Goal: Browse casually: Explore the website without a specific task or goal

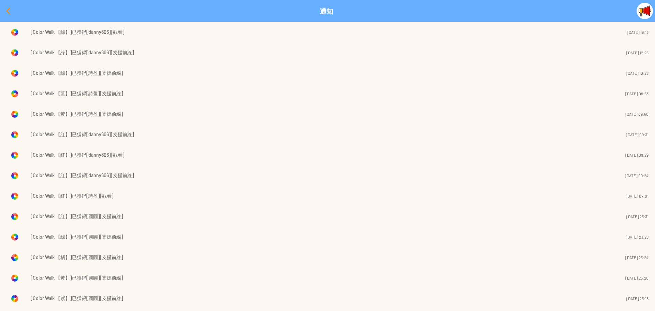
click at [5, 11] on div at bounding box center [8, 11] width 16 height 16
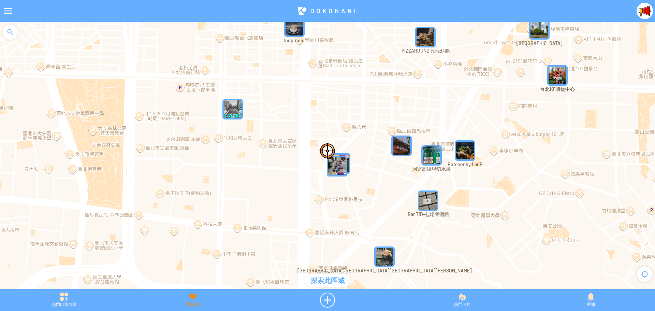
click at [188, 298] on div "支援前線" at bounding box center [192, 299] width 128 height 15
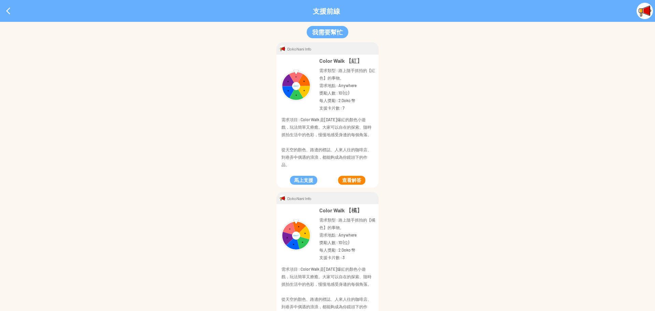
click at [354, 179] on button "查看解答" at bounding box center [351, 180] width 27 height 9
click at [10, 12] on div at bounding box center [8, 11] width 16 height 16
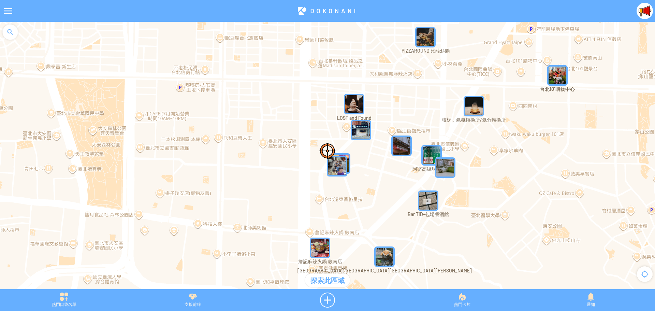
drag, startPoint x: 441, startPoint y: 151, endPoint x: 436, endPoint y: 154, distance: 6.1
click at [436, 154] on img "KrVURRbfQv9MapIcon" at bounding box center [431, 155] width 20 height 20
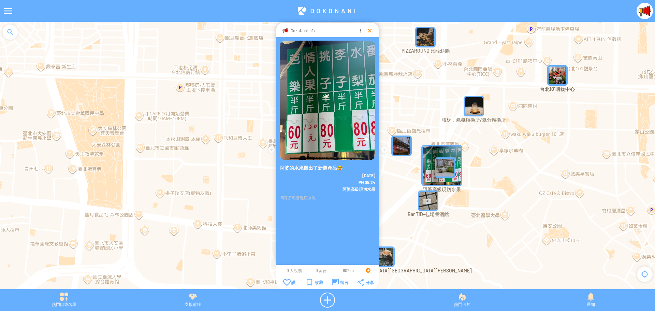
drag, startPoint x: 368, startPoint y: 30, endPoint x: 392, endPoint y: 33, distance: 24.0
click at [368, 30] on div at bounding box center [369, 30] width 7 height 7
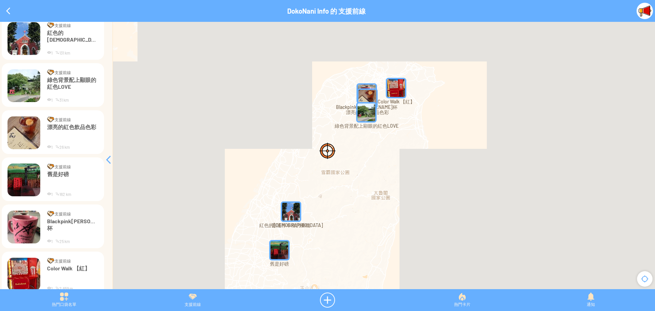
scroll to position [114, 0]
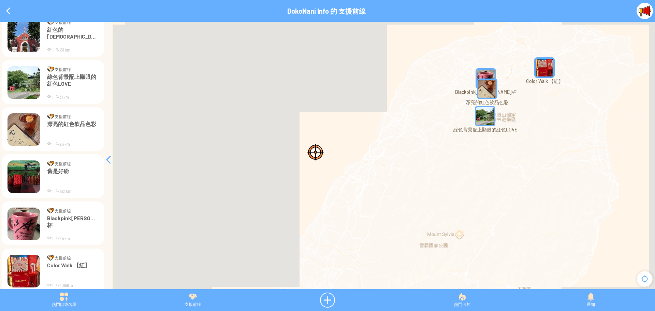
drag, startPoint x: 433, startPoint y: 97, endPoint x: 225, endPoint y: 121, distance: 209.4
click at [225, 121] on div at bounding box center [327, 159] width 655 height 274
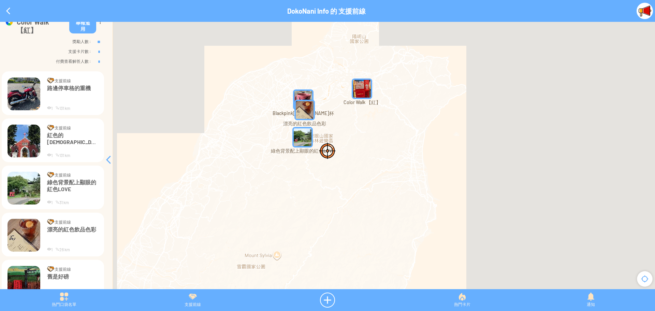
scroll to position [0, 0]
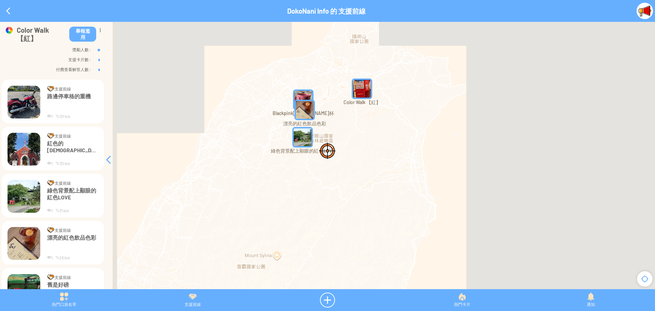
click at [30, 96] on img at bounding box center [24, 102] width 33 height 33
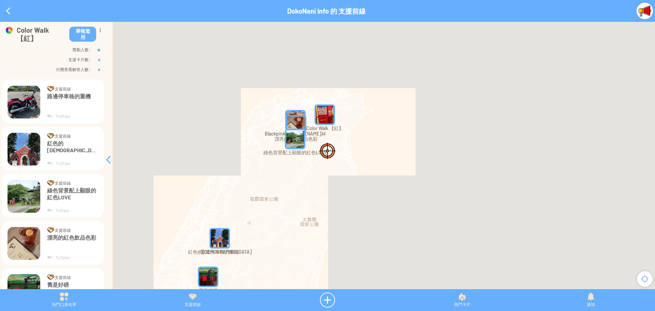
click at [28, 92] on img at bounding box center [24, 102] width 33 height 33
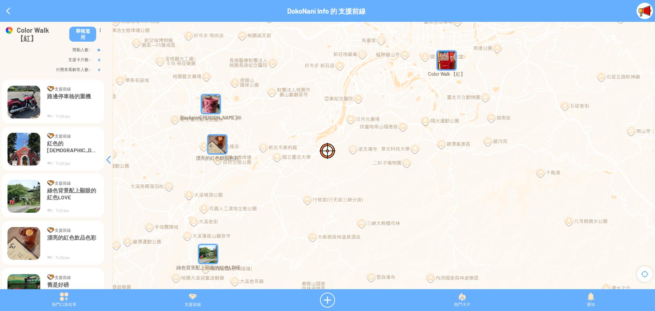
click at [446, 64] on img "arPiycikDqPMapIcon" at bounding box center [446, 60] width 20 height 20
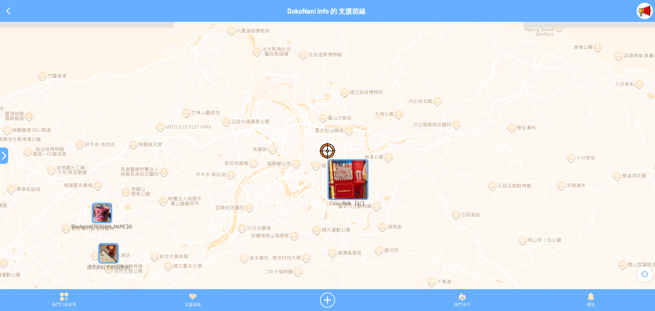
click at [4, 159] on div at bounding box center [4, 155] width 8 height 8
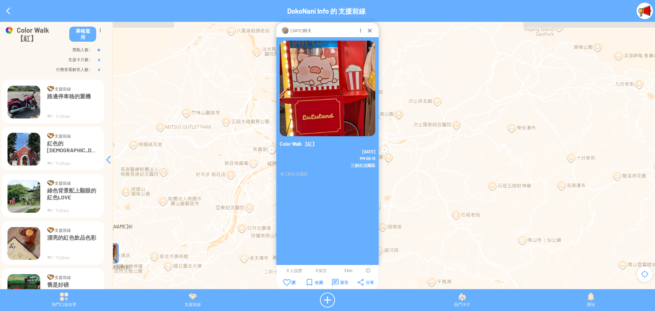
click at [367, 270] on div at bounding box center [368, 270] width 5 height 5
click at [370, 28] on div at bounding box center [369, 30] width 7 height 7
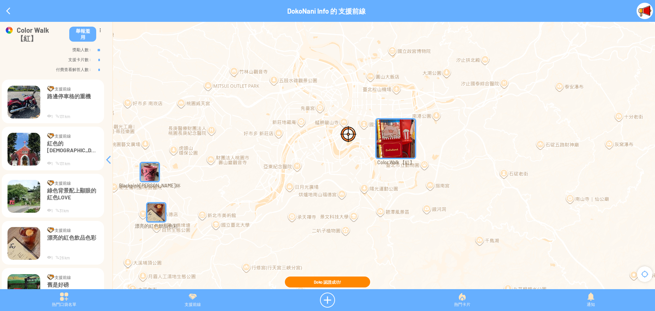
drag, startPoint x: 166, startPoint y: 213, endPoint x: 321, endPoint y: 101, distance: 190.8
click at [321, 101] on div at bounding box center [327, 159] width 655 height 274
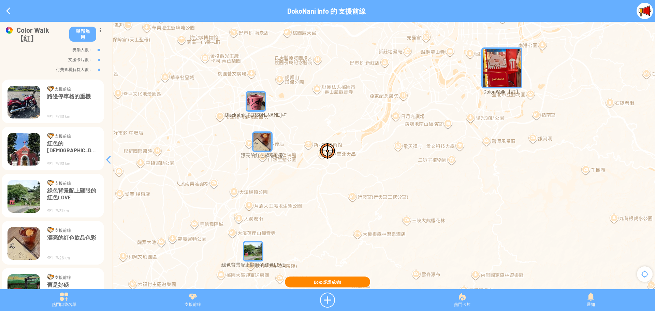
click at [251, 107] on img "OEO4LSktNYkMapIcon" at bounding box center [256, 101] width 20 height 20
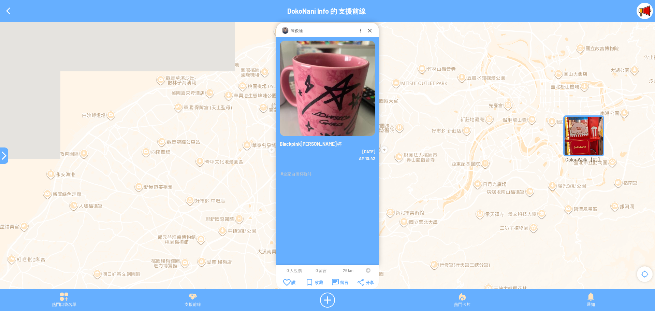
click at [365, 269] on td at bounding box center [368, 269] width 13 height 5
click at [368, 269] on div at bounding box center [368, 270] width 5 height 5
click at [368, 28] on div at bounding box center [369, 30] width 7 height 7
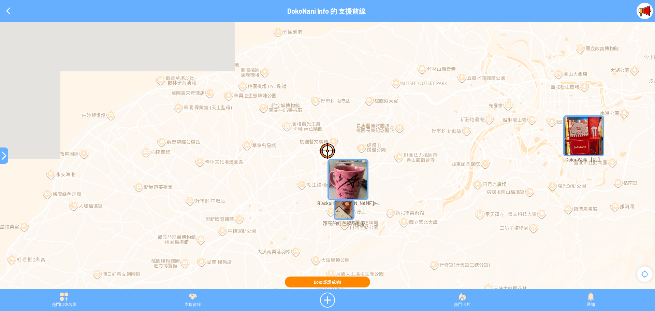
click at [343, 211] on img "fLnPp8vELQTMapIcon" at bounding box center [344, 209] width 20 height 20
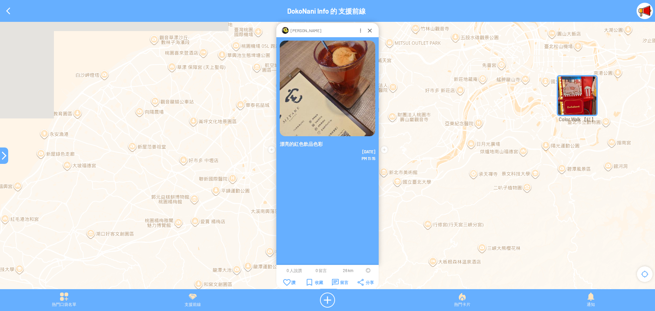
click at [368, 269] on div at bounding box center [368, 270] width 5 height 5
click at [370, 30] on div at bounding box center [369, 30] width 7 height 7
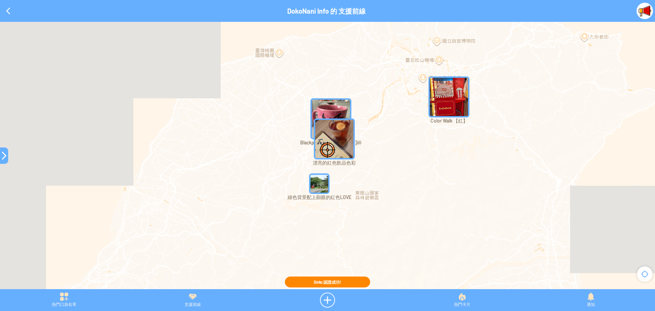
drag, startPoint x: 302, startPoint y: 174, endPoint x: 298, endPoint y: 150, distance: 24.4
click at [298, 150] on div at bounding box center [327, 159] width 655 height 274
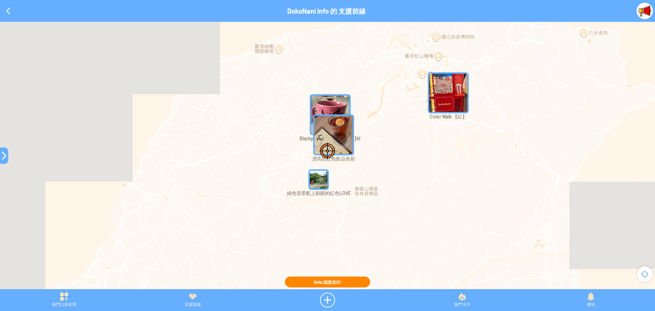
click at [316, 185] on img "ftgdP6M5Rr0MapIcon" at bounding box center [318, 179] width 20 height 20
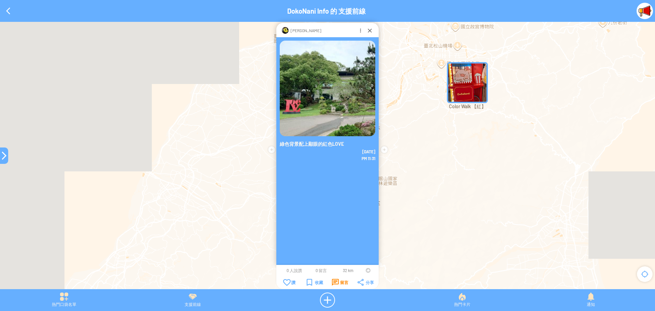
click at [340, 281] on div "留言" at bounding box center [340, 282] width 16 height 7
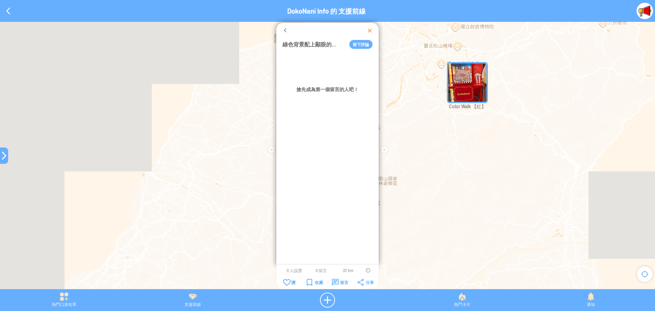
click at [368, 31] on div at bounding box center [369, 30] width 7 height 7
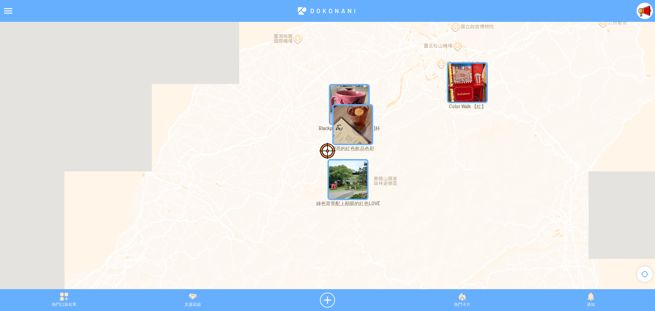
click at [346, 187] on img "ftgdP6M5Rr0MapIcon" at bounding box center [347, 179] width 41 height 41
click at [338, 172] on img "ftgdP6M5Rr0MapIcon" at bounding box center [337, 169] width 20 height 20
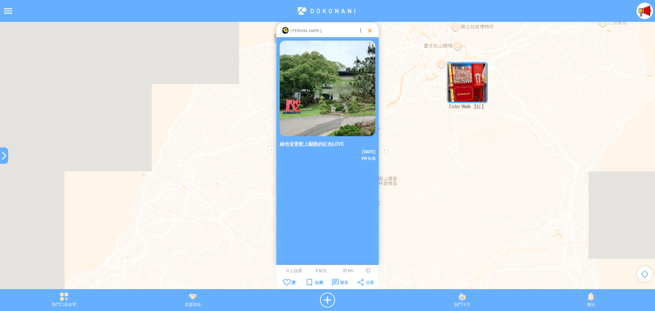
click at [367, 31] on div at bounding box center [369, 30] width 7 height 7
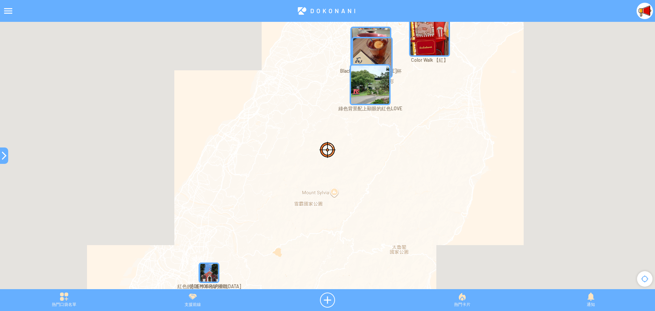
drag, startPoint x: 326, startPoint y: 229, endPoint x: 353, endPoint y: 134, distance: 98.4
click at [353, 134] on div at bounding box center [327, 159] width 655 height 274
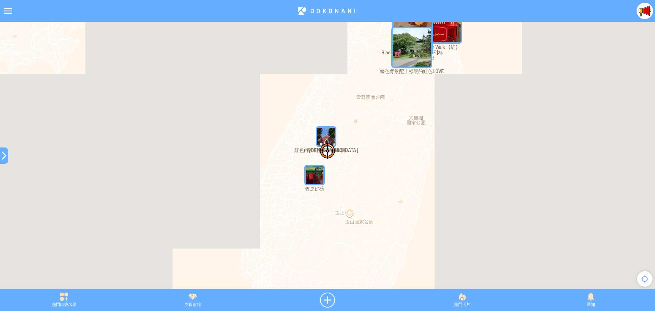
drag, startPoint x: 372, startPoint y: 201, endPoint x: 412, endPoint y: 130, distance: 81.3
click at [412, 130] on div at bounding box center [327, 159] width 655 height 274
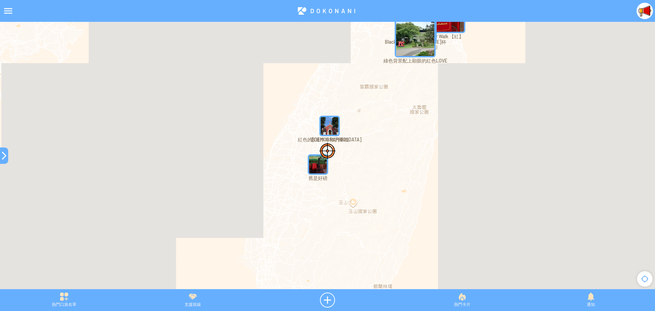
click at [334, 127] on img "9iTHP2tZcXEMapIcon" at bounding box center [329, 126] width 20 height 20
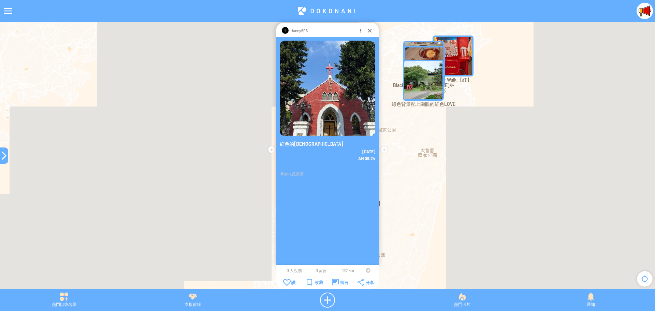
click at [365, 269] on td at bounding box center [368, 269] width 13 height 5
click at [365, 270] on td at bounding box center [368, 269] width 13 height 5
click at [366, 270] on div at bounding box center [368, 270] width 5 height 5
click at [366, 32] on div at bounding box center [369, 30] width 7 height 7
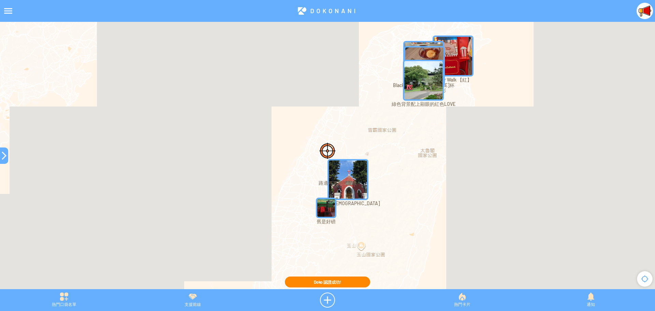
click at [322, 210] on img "fU27uPQ2RUcMapIcon" at bounding box center [326, 207] width 20 height 20
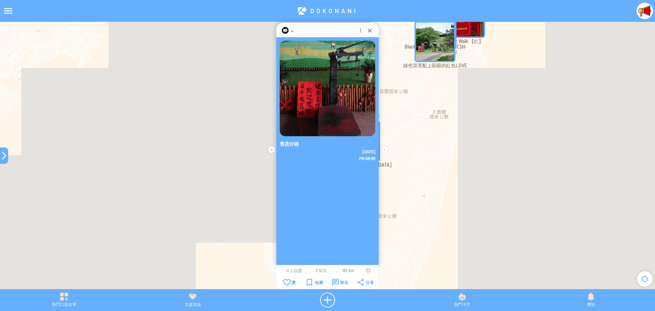
click at [367, 269] on div at bounding box center [368, 270] width 5 height 5
click at [366, 31] on div at bounding box center [369, 30] width 7 height 7
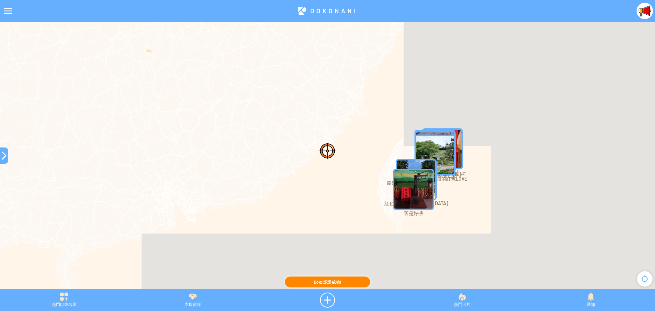
drag, startPoint x: 410, startPoint y: 223, endPoint x: 418, endPoint y: 231, distance: 10.9
click at [418, 231] on div at bounding box center [327, 159] width 655 height 274
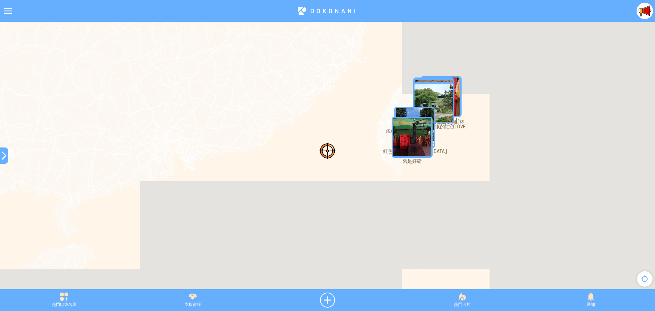
drag, startPoint x: 329, startPoint y: 219, endPoint x: 328, endPoint y: 166, distance: 52.9
click at [328, 166] on div at bounding box center [327, 159] width 655 height 274
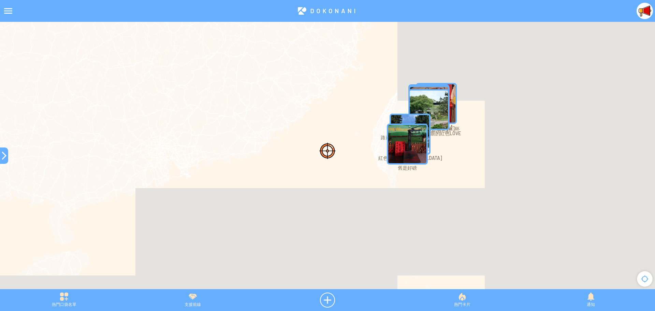
click at [1, 156] on div at bounding box center [4, 155] width 8 height 8
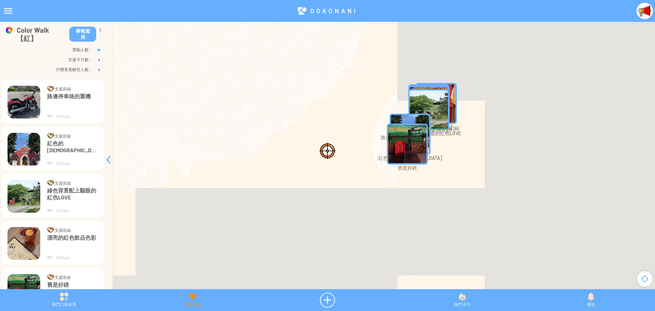
click at [187, 302] on div "支援前線" at bounding box center [192, 299] width 128 height 15
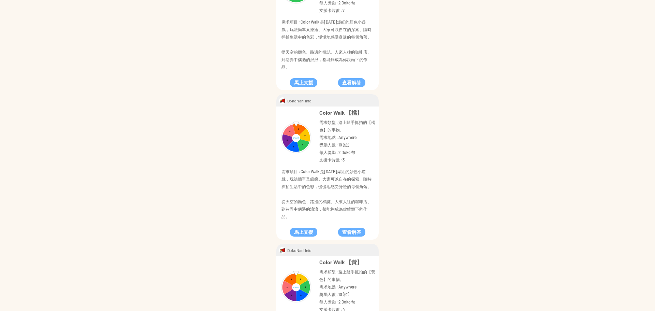
scroll to position [136, 0]
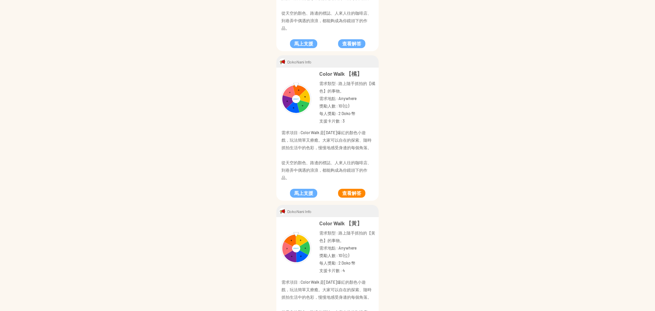
click at [354, 194] on button "查看解答" at bounding box center [351, 193] width 27 height 9
click at [360, 192] on button "查看解答" at bounding box center [351, 193] width 27 height 9
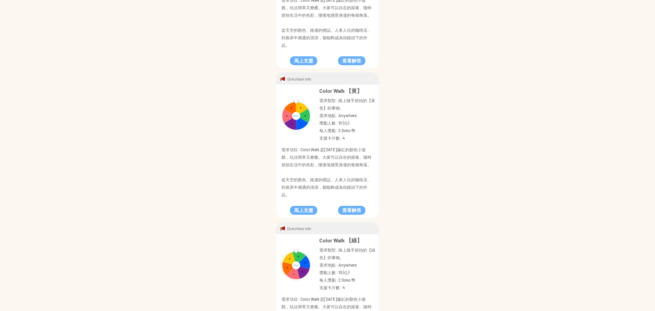
scroll to position [273, 0]
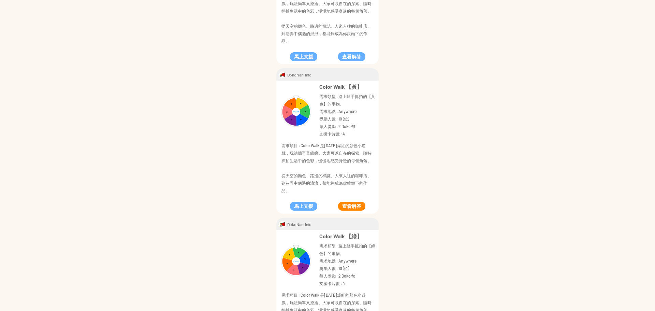
click at [357, 208] on button "查看解答" at bounding box center [351, 206] width 27 height 9
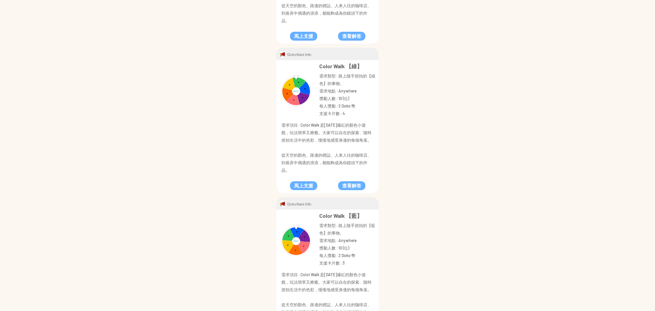
scroll to position [443, 0]
click at [355, 185] on button "查看解答" at bounding box center [351, 184] width 27 height 9
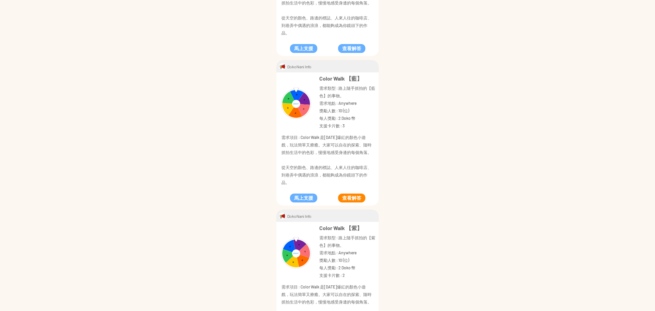
click at [355, 197] on button "查看解答" at bounding box center [351, 197] width 27 height 9
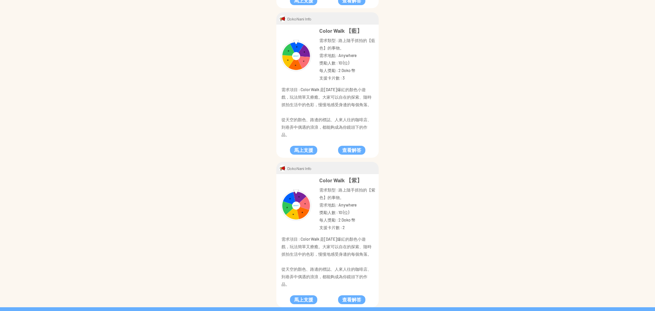
scroll to position [628, 0]
click at [356, 297] on button "查看解答" at bounding box center [351, 299] width 27 height 9
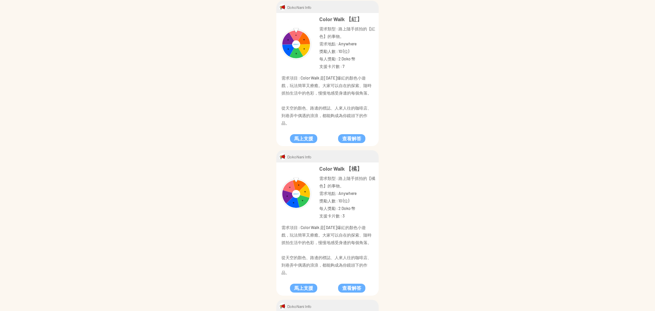
scroll to position [0, 0]
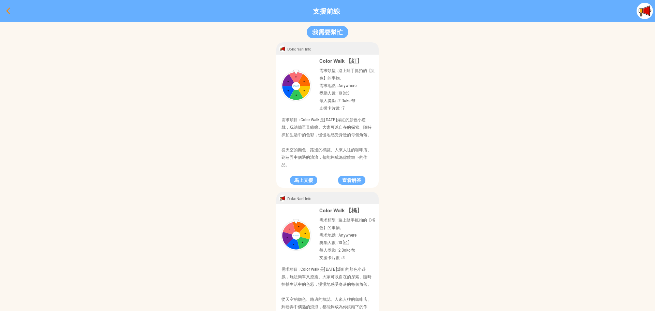
click at [6, 11] on div at bounding box center [8, 11] width 16 height 16
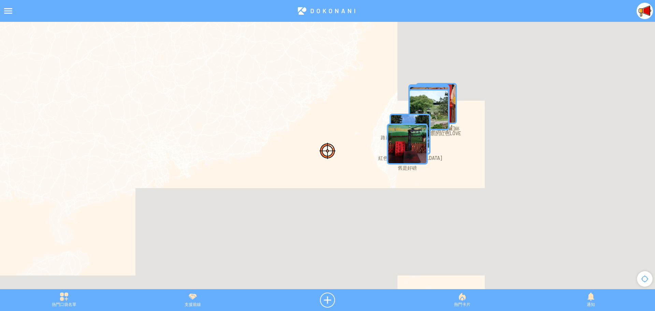
click at [6, 11] on div at bounding box center [8, 11] width 16 height 16
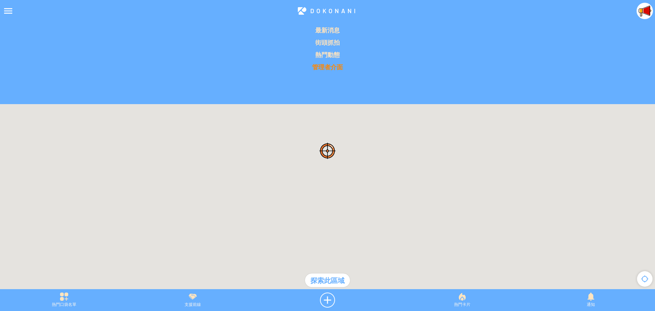
click at [324, 69] on p "管理者介面" at bounding box center [327, 67] width 647 height 8
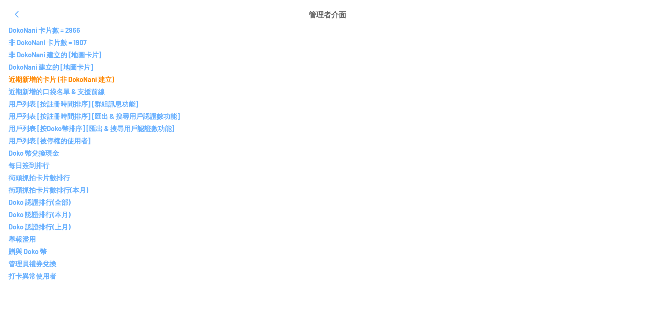
click at [70, 77] on p "近期新增的卡片 (非 DokoNani 建立)" at bounding box center [328, 79] width 638 height 8
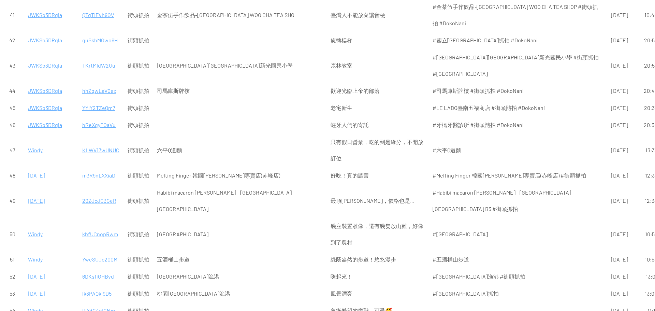
scroll to position [921, 0]
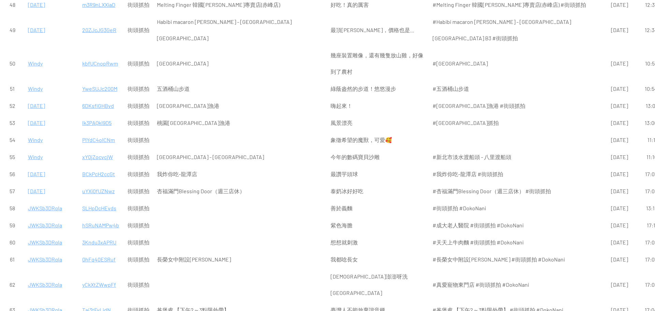
click at [52, 216] on p "JWKSb3DRqla" at bounding box center [51, 208] width 47 height 16
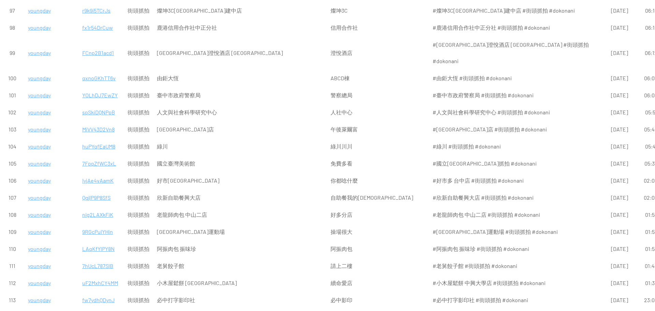
scroll to position [1978, 0]
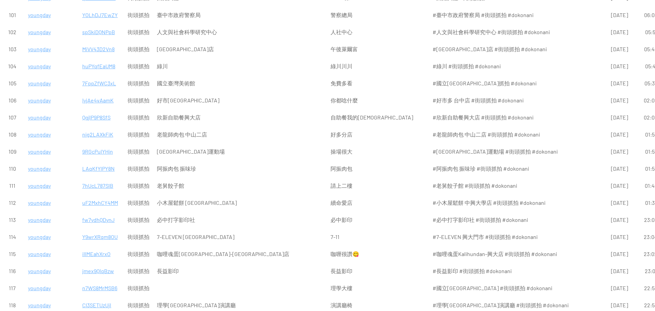
click at [44, 246] on p "youngday" at bounding box center [51, 254] width 47 height 16
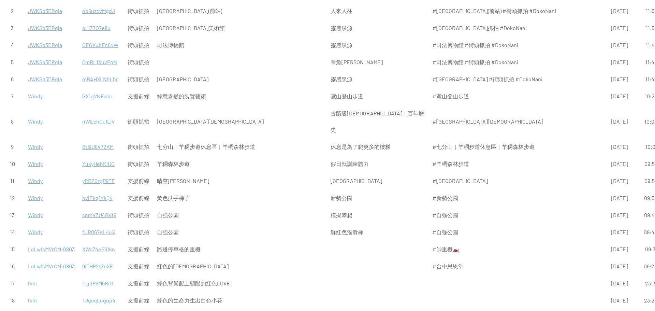
scroll to position [0, 0]
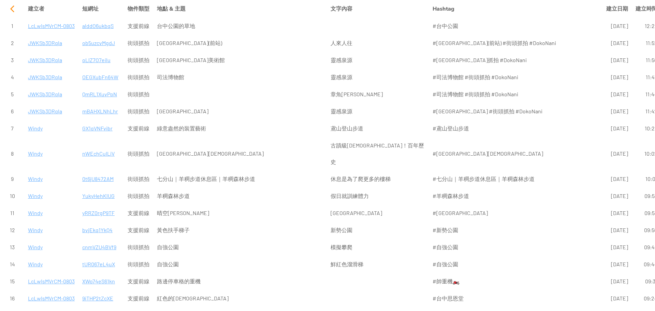
click at [11, 6] on div at bounding box center [12, 9] width 16 height 16
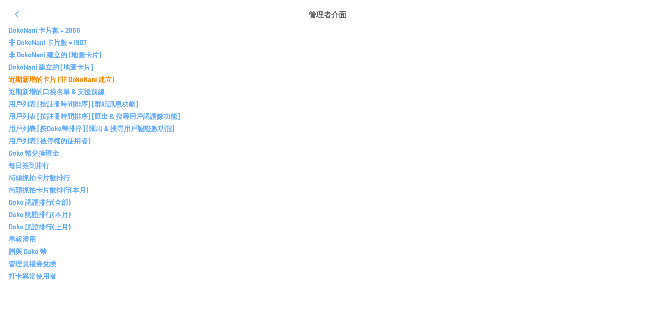
click at [50, 77] on p "近期新增的卡片 (非 DokoNani 建立)" at bounding box center [328, 79] width 638 height 8
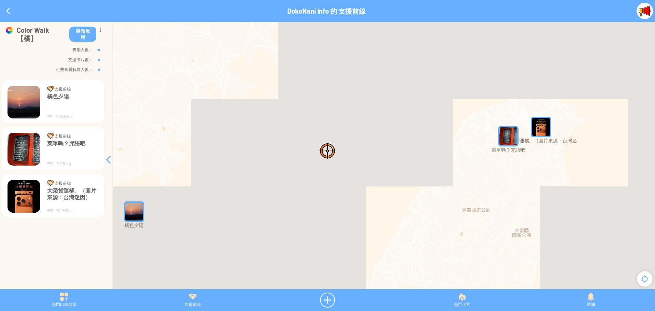
click at [137, 218] on img "xmijgsDO6OSMapIcon" at bounding box center [134, 211] width 20 height 20
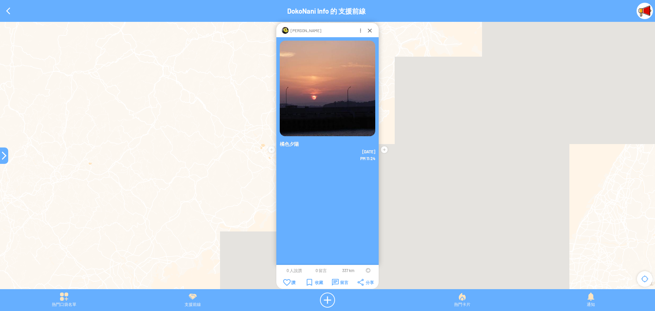
click at [364, 269] on td at bounding box center [368, 269] width 13 height 5
click at [367, 270] on div at bounding box center [368, 270] width 5 height 5
click at [369, 31] on div at bounding box center [369, 30] width 7 height 7
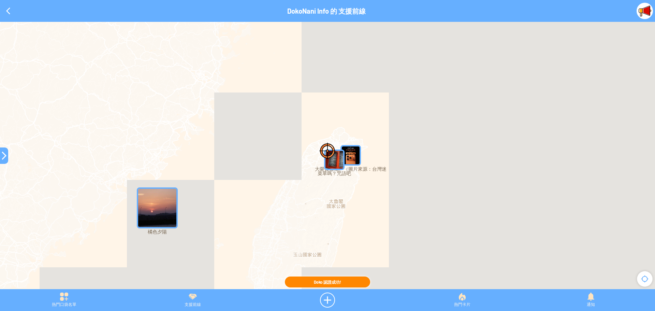
drag, startPoint x: 484, startPoint y: 111, endPoint x: 239, endPoint y: 170, distance: 252.0
click at [239, 170] on div at bounding box center [327, 159] width 655 height 274
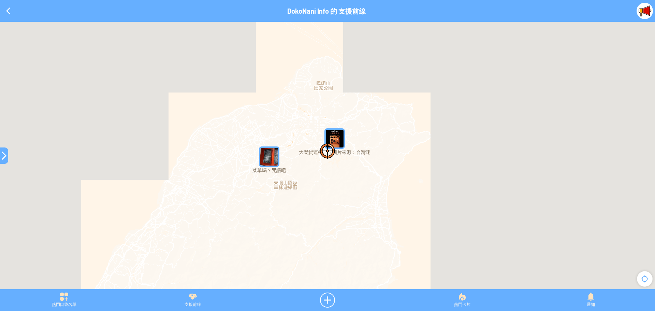
click at [264, 157] on img "pZnHm1Twn9nMapIcon" at bounding box center [269, 156] width 20 height 20
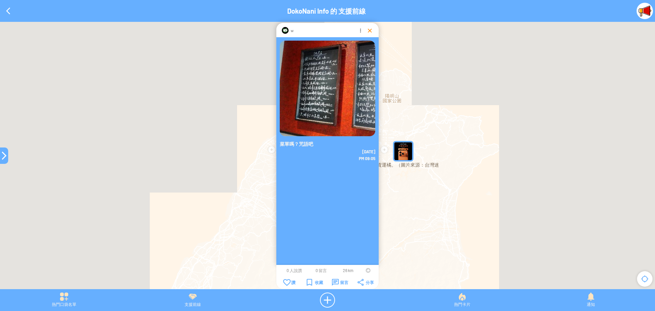
click at [368, 31] on div at bounding box center [369, 30] width 7 height 7
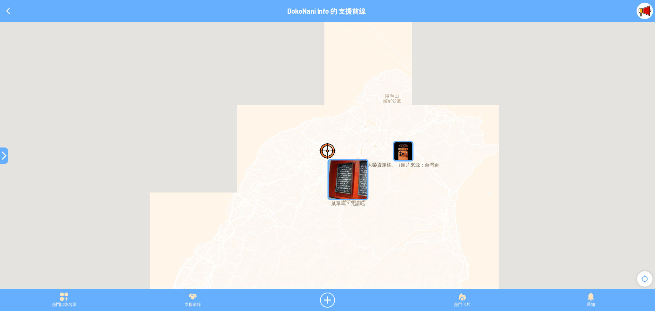
click at [407, 156] on img "1RtlBsL5syQMapIcon" at bounding box center [403, 151] width 20 height 20
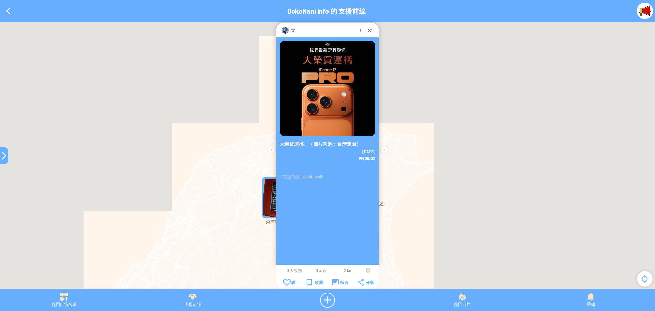
click at [366, 270] on div at bounding box center [368, 270] width 5 height 5
click at [368, 32] on div at bounding box center [369, 30] width 7 height 7
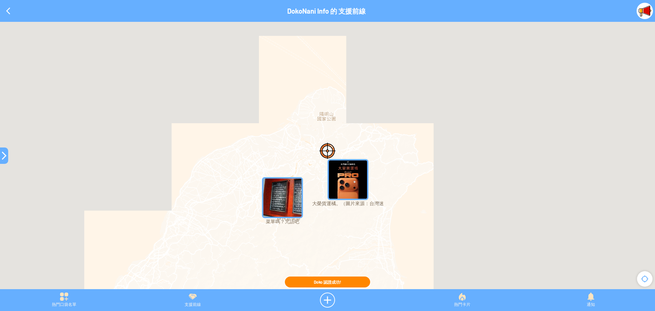
click at [279, 197] on img "pZnHm1Twn9nMapIcon" at bounding box center [282, 197] width 41 height 41
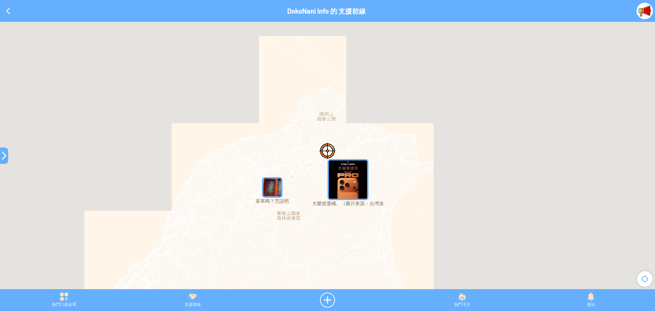
click at [267, 193] on img "pZnHm1Twn9nMapIcon" at bounding box center [272, 187] width 20 height 20
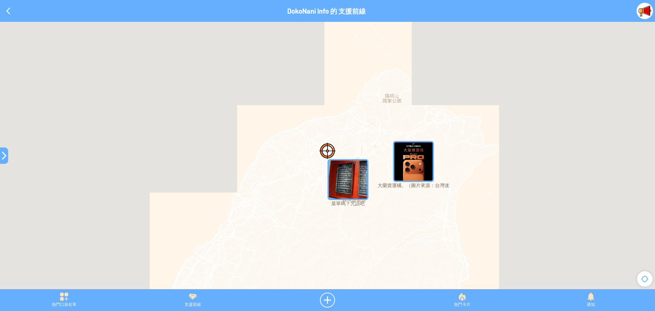
click at [335, 181] on img "pZnHm1Twn9nMapIcon" at bounding box center [347, 179] width 41 height 41
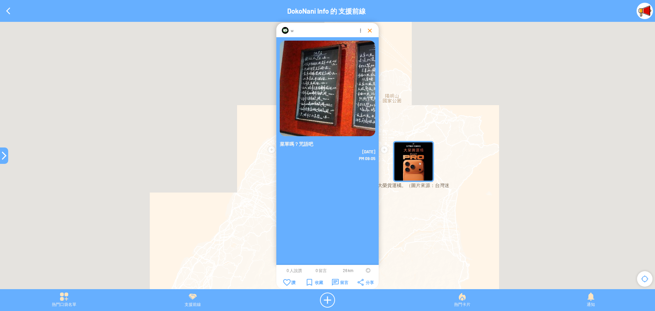
click at [368, 28] on div at bounding box center [369, 30] width 7 height 7
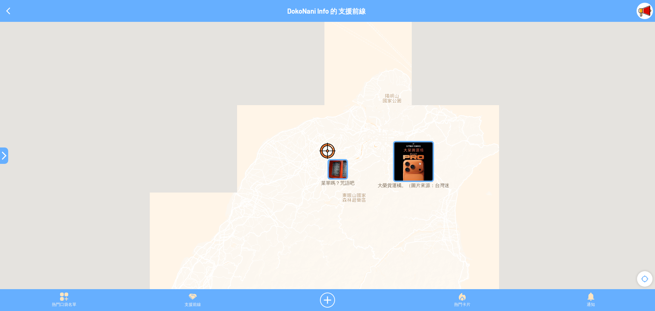
click at [337, 169] on img "pZnHm1Twn9nMapIcon" at bounding box center [337, 169] width 20 height 20
click at [9, 13] on div at bounding box center [8, 11] width 16 height 16
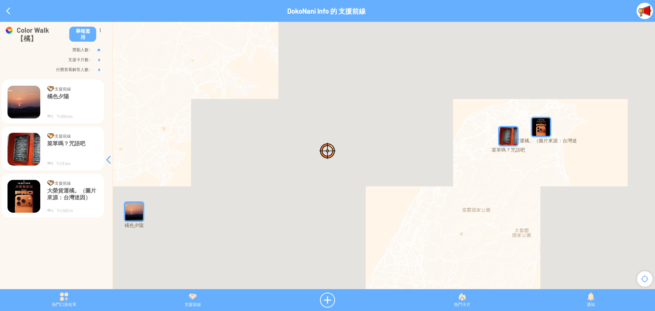
click at [139, 210] on img "xmijgsDO6OSMapIcon" at bounding box center [134, 211] width 20 height 20
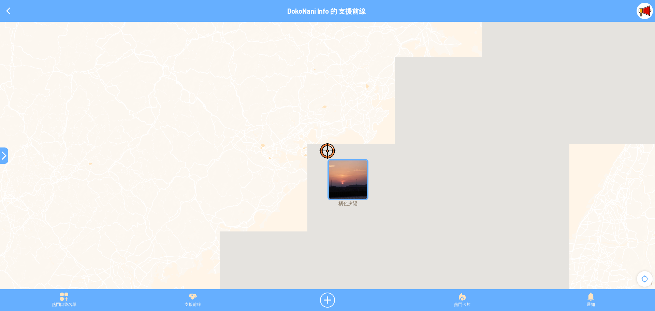
click at [355, 191] on img "xmijgsDO6OSMapIcon" at bounding box center [347, 179] width 41 height 41
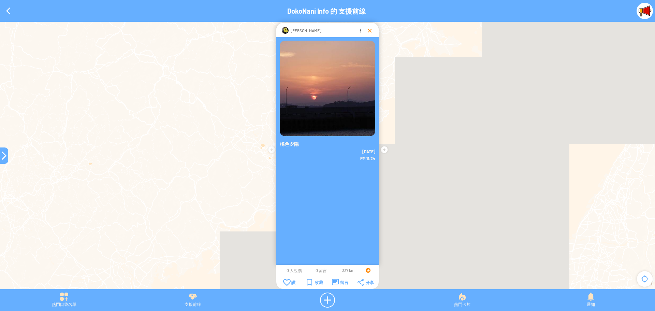
click at [370, 29] on div at bounding box center [369, 30] width 7 height 7
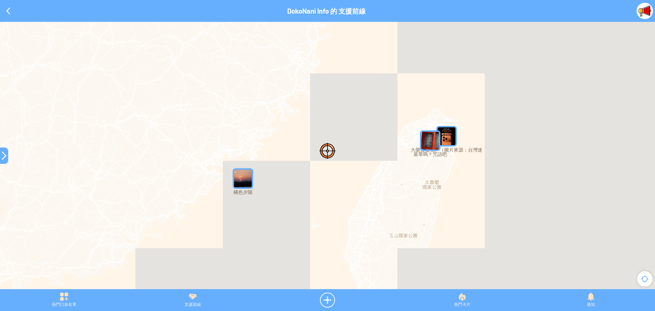
drag, startPoint x: 439, startPoint y: 171, endPoint x: 306, endPoint y: 183, distance: 134.2
click at [306, 183] on div at bounding box center [327, 159] width 655 height 274
click at [4, 155] on div at bounding box center [4, 155] width 8 height 8
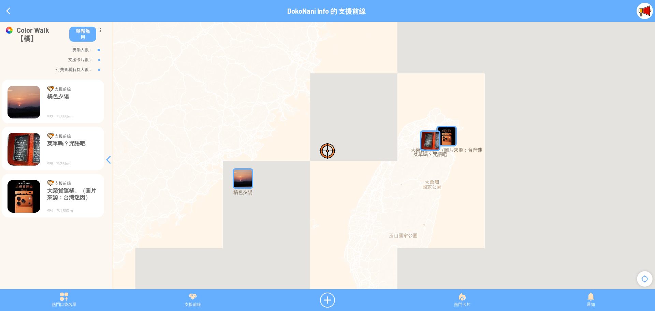
click at [422, 142] on img "pZnHm1Twn9nMapIcon" at bounding box center [430, 140] width 20 height 20
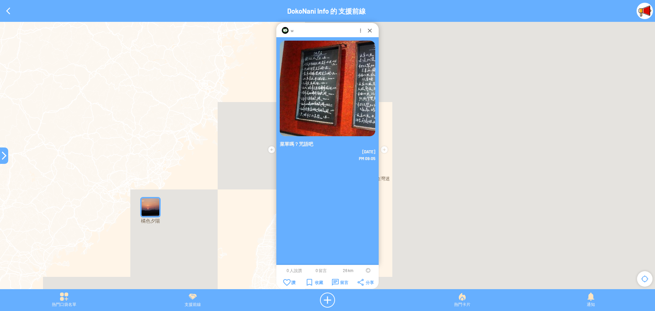
click at [366, 268] on td at bounding box center [368, 269] width 13 height 5
click at [367, 269] on div at bounding box center [368, 270] width 5 height 5
click at [368, 29] on div at bounding box center [369, 30] width 7 height 7
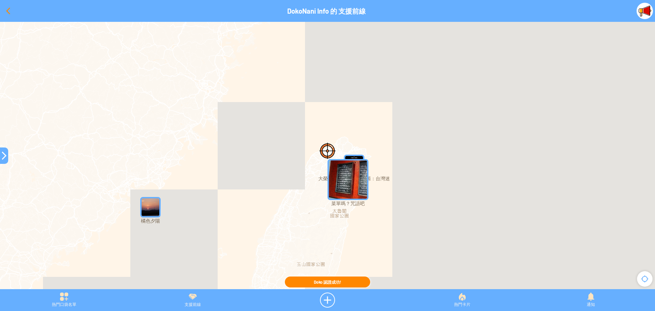
click at [4, 13] on div at bounding box center [8, 11] width 16 height 16
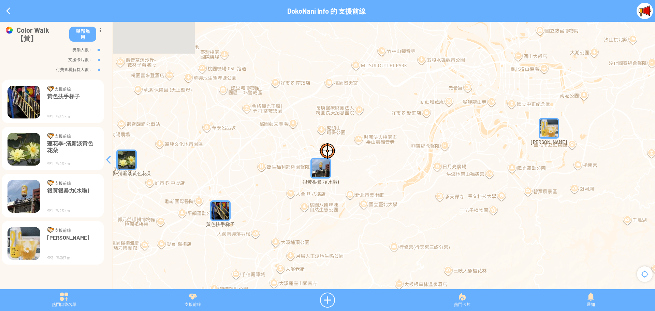
click at [315, 168] on img "qQ7y6N2KsJMMapIcon" at bounding box center [320, 168] width 20 height 20
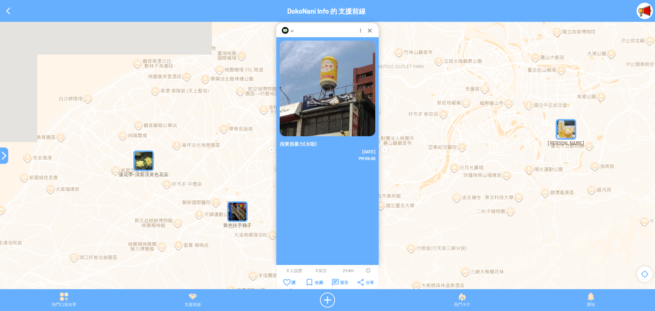
click at [365, 269] on td at bounding box center [368, 269] width 13 height 5
click at [366, 270] on div at bounding box center [368, 270] width 5 height 5
click at [336, 282] on div "留言" at bounding box center [340, 282] width 16 height 7
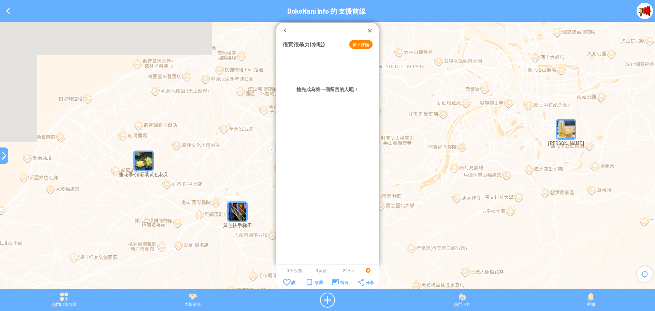
click at [363, 45] on button "留下評論" at bounding box center [360, 44] width 23 height 9
click at [338, 60] on textarea at bounding box center [327, 64] width 90 height 21
type textarea "*******"
click at [344, 82] on button "確定" at bounding box center [346, 83] width 31 height 9
click at [368, 30] on div at bounding box center [369, 30] width 7 height 7
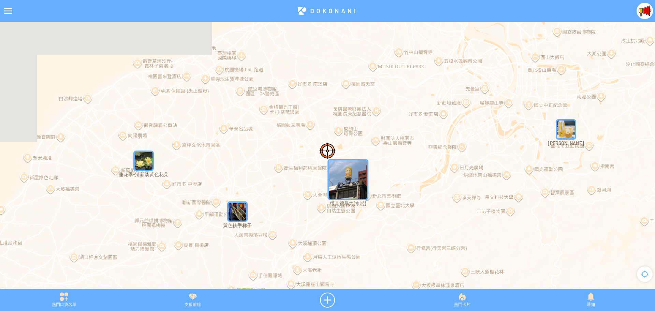
click at [233, 209] on img "bvjEkq1YkQ4MapIcon" at bounding box center [237, 211] width 20 height 20
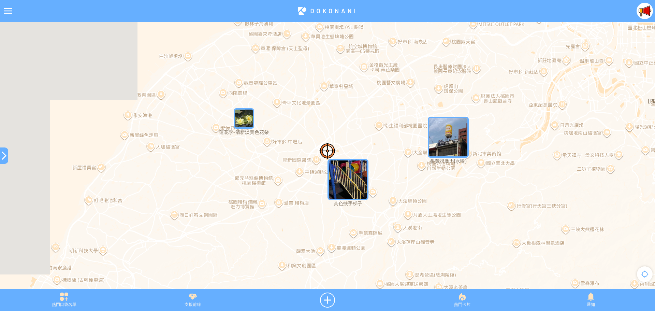
click at [2, 157] on div at bounding box center [4, 155] width 8 height 8
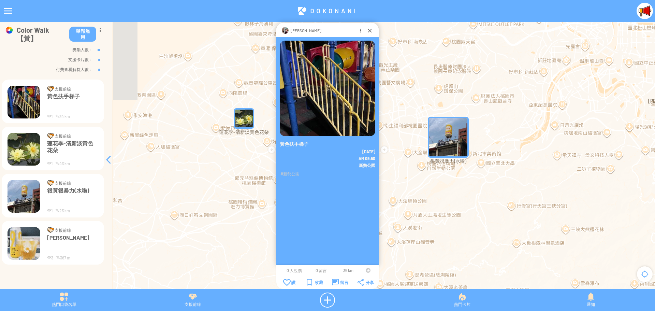
click at [367, 269] on div at bounding box center [368, 270] width 5 height 5
click at [369, 30] on div at bounding box center [369, 30] width 7 height 7
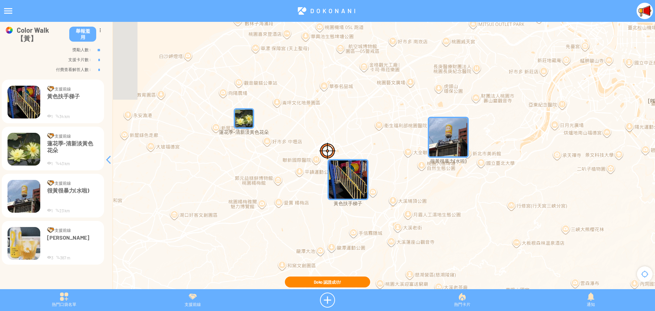
click at [245, 119] on img "OTzzwFKze5oMapIcon" at bounding box center [244, 118] width 20 height 20
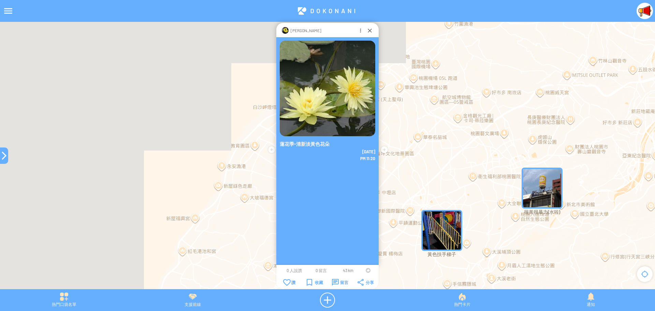
click at [366, 270] on div at bounding box center [368, 270] width 5 height 5
click at [367, 31] on div at bounding box center [369, 30] width 7 height 7
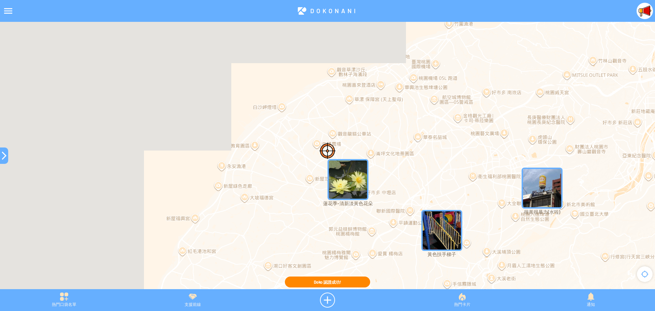
click at [2, 160] on div at bounding box center [4, 155] width 8 height 16
click at [2, 151] on div at bounding box center [4, 155] width 8 height 8
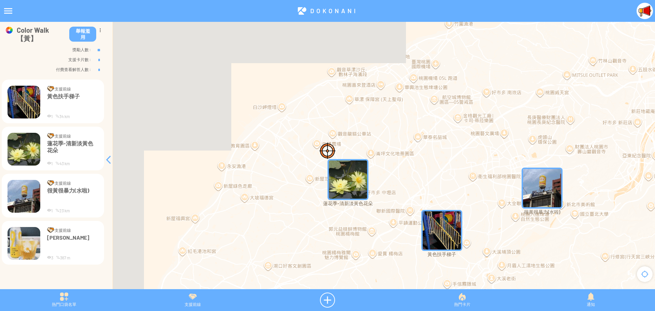
click at [8, 11] on div at bounding box center [8, 11] width 16 height 16
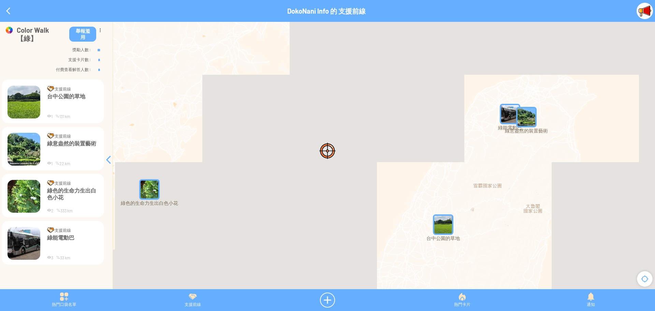
click at [156, 193] on img "T6gcqLugup4MapIcon" at bounding box center [149, 189] width 20 height 20
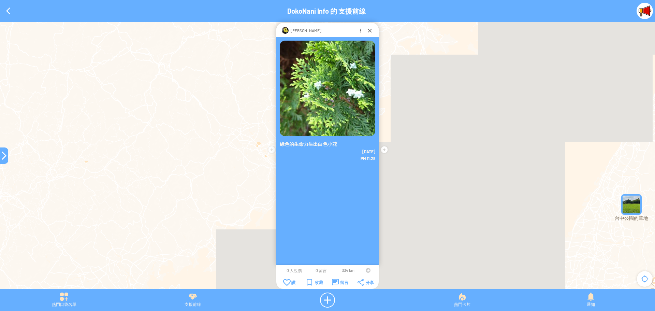
click at [366, 269] on div at bounding box center [368, 270] width 5 height 5
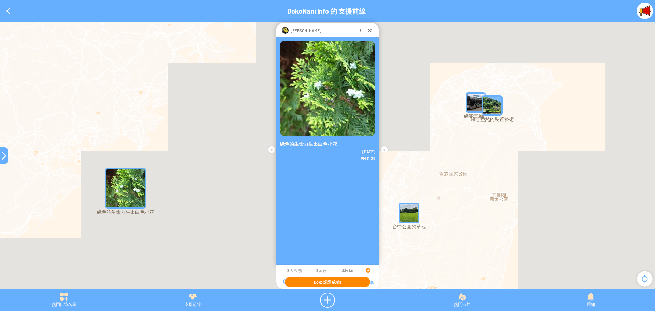
drag, startPoint x: 502, startPoint y: 202, endPoint x: 289, endPoint y: 212, distance: 213.8
click at [289, 0] on article "**********" at bounding box center [327, 0] width 655 height 0
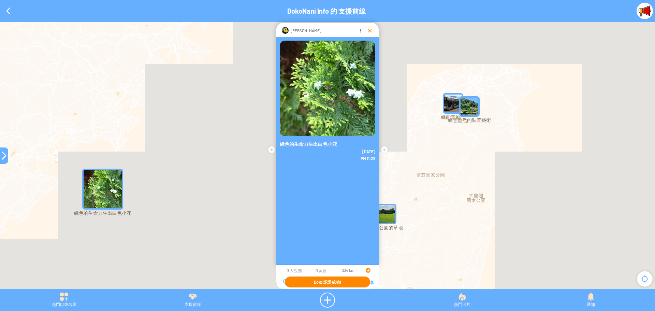
click at [370, 30] on div at bounding box center [369, 30] width 7 height 7
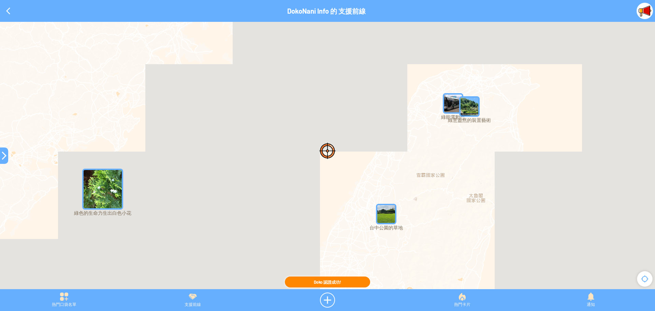
click at [390, 212] on img "alddO6ukbqSMapIcon" at bounding box center [386, 214] width 20 height 20
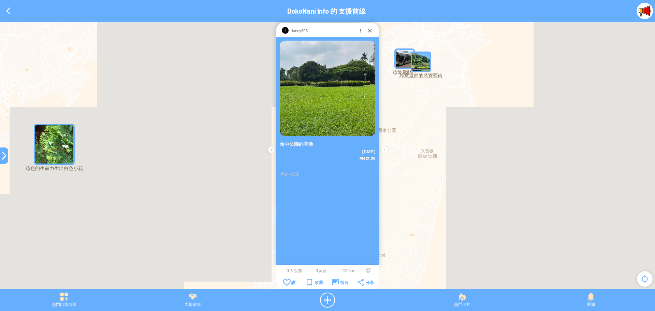
click at [367, 270] on div at bounding box center [368, 270] width 5 height 5
click at [427, 60] on img "GX1qVNFvibrMapIcon" at bounding box center [421, 62] width 20 height 20
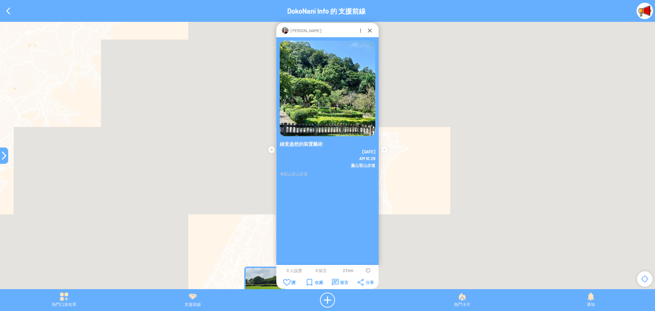
click at [367, 269] on div at bounding box center [368, 270] width 5 height 5
click at [368, 31] on div at bounding box center [369, 30] width 7 height 7
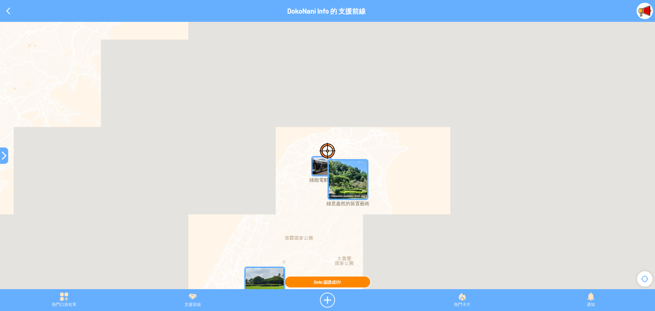
click at [313, 170] on img "wbmpxW8pXStMapIcon" at bounding box center [321, 166] width 20 height 20
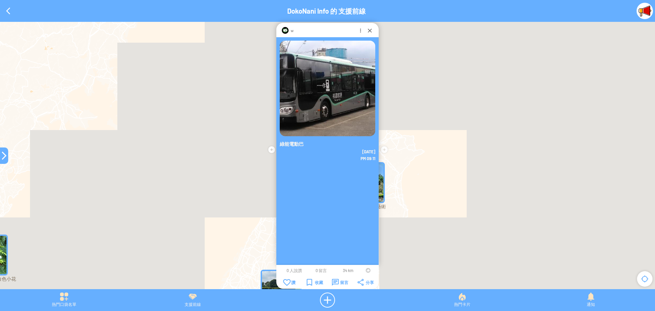
click at [366, 270] on div at bounding box center [368, 270] width 5 height 5
click at [368, 30] on div at bounding box center [369, 30] width 7 height 7
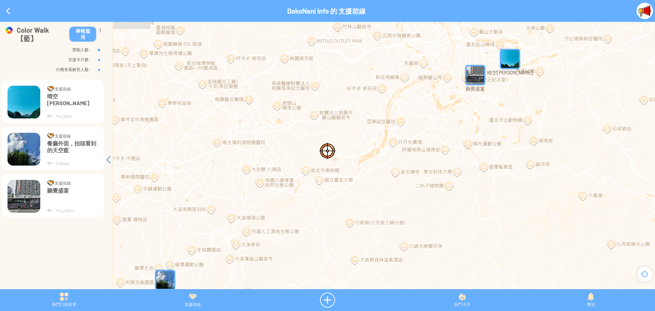
click at [511, 67] on img "yRRZ0rgP9TFMapIcon" at bounding box center [510, 59] width 20 height 20
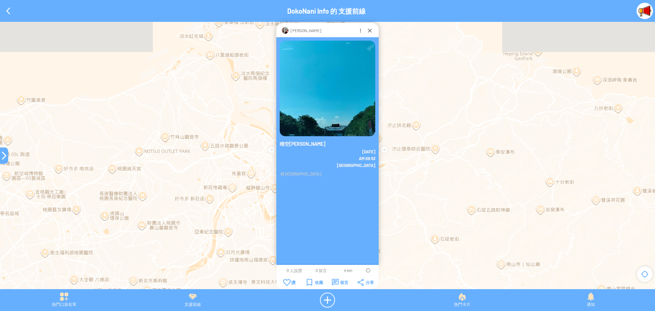
click at [367, 270] on div at bounding box center [368, 270] width 5 height 5
click at [368, 29] on div at bounding box center [369, 30] width 7 height 7
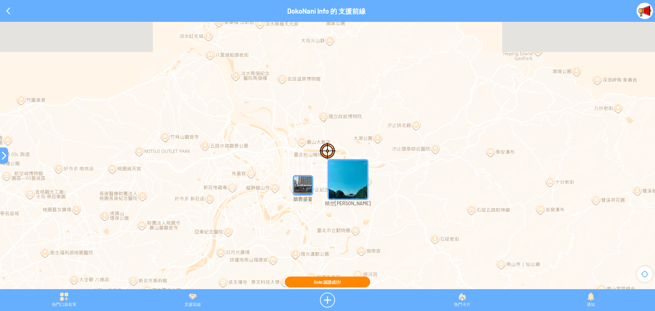
click at [303, 187] on img "8oqQypj8FdWMapIcon" at bounding box center [303, 185] width 20 height 20
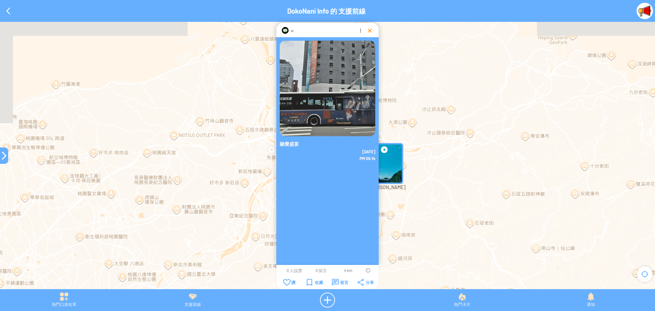
click at [367, 29] on div at bounding box center [369, 30] width 7 height 7
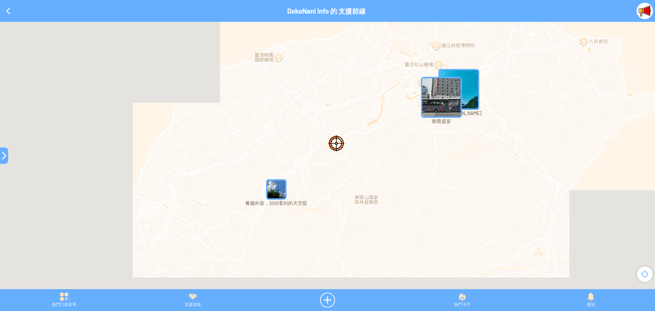
drag, startPoint x: 202, startPoint y: 233, endPoint x: 360, endPoint y: 108, distance: 201.5
click at [360, 108] on div at bounding box center [327, 159] width 655 height 274
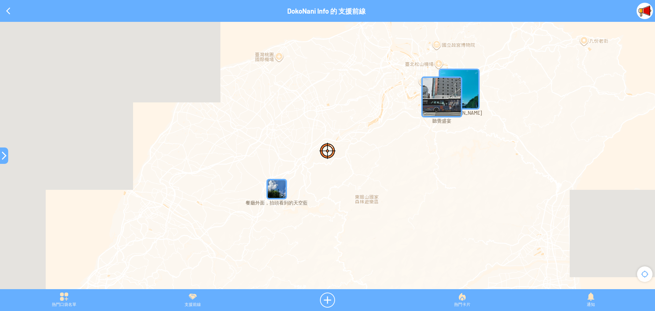
click at [277, 193] on img "2fUacEJW9nhMapIcon" at bounding box center [276, 189] width 20 height 20
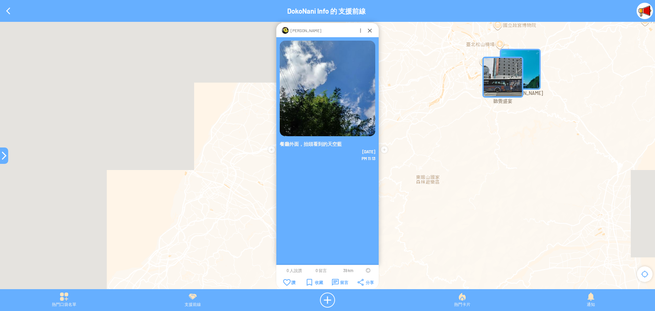
click at [366, 270] on div at bounding box center [368, 270] width 5 height 5
click at [367, 30] on div at bounding box center [369, 30] width 7 height 7
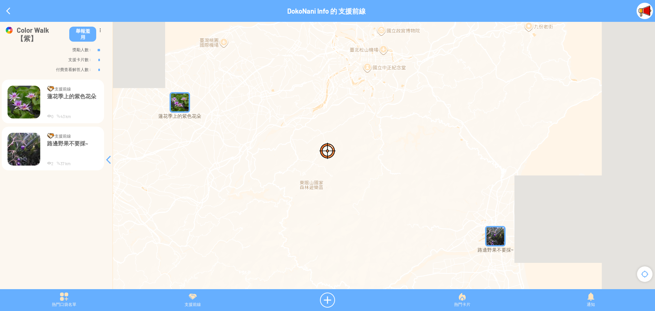
click at [490, 238] on img "mTvKO5znViNMapIcon" at bounding box center [495, 236] width 20 height 20
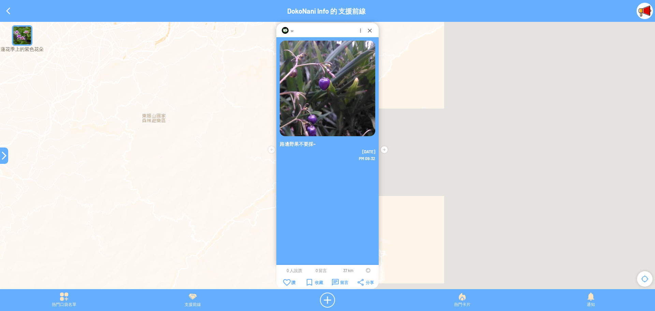
click at [365, 269] on td at bounding box center [368, 269] width 13 height 5
click at [367, 270] on div at bounding box center [368, 270] width 5 height 5
click at [367, 30] on div at bounding box center [369, 30] width 7 height 7
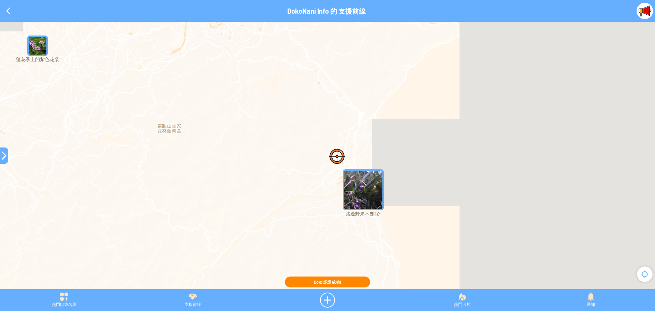
drag, startPoint x: 118, startPoint y: 118, endPoint x: 363, endPoint y: 191, distance: 256.1
click at [363, 191] on div at bounding box center [327, 159] width 655 height 274
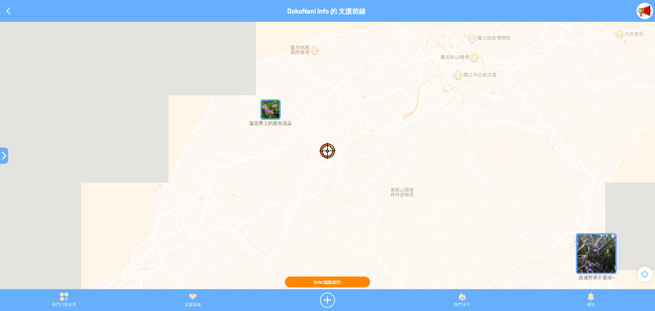
click at [272, 104] on img "H29mAUANLhZMapIcon" at bounding box center [270, 109] width 20 height 20
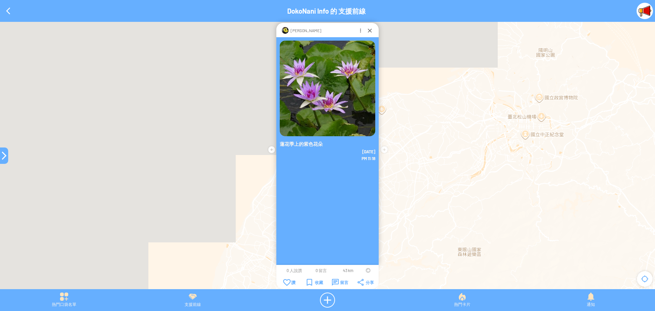
click at [365, 271] on td at bounding box center [368, 269] width 13 height 5
click at [368, 270] on div at bounding box center [368, 270] width 5 height 5
click at [369, 28] on div at bounding box center [369, 30] width 7 height 7
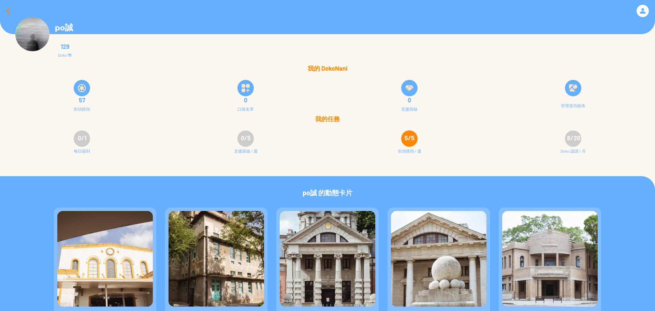
click at [6, 9] on div at bounding box center [8, 11] width 16 height 16
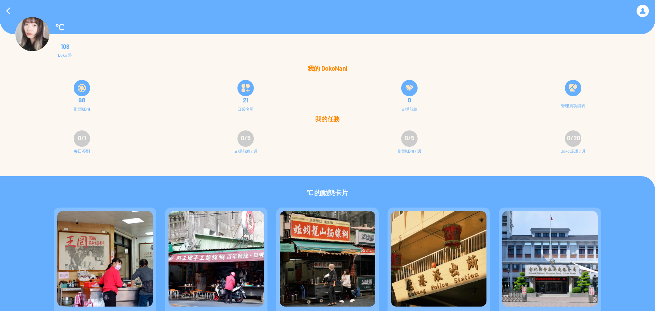
click at [567, 90] on div at bounding box center [573, 88] width 16 height 16
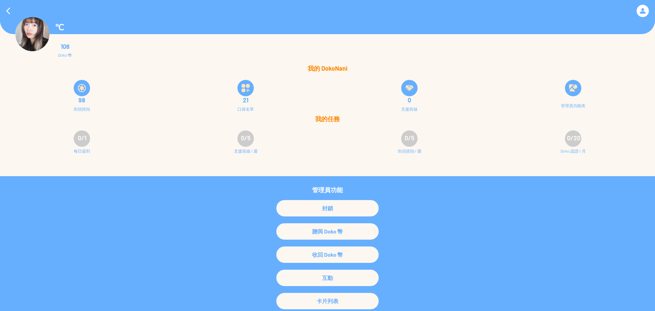
scroll to position [102, 0]
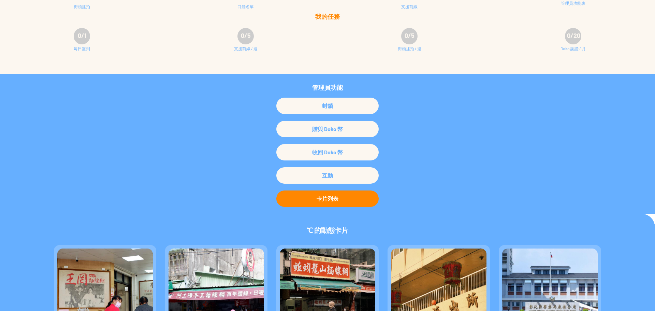
click at [332, 196] on div "卡片列表" at bounding box center [327, 198] width 102 height 16
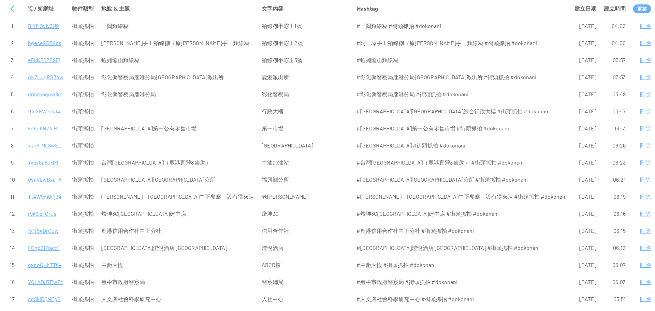
click at [327, 114] on p "行政大樓" at bounding box center [305, 111] width 87 height 16
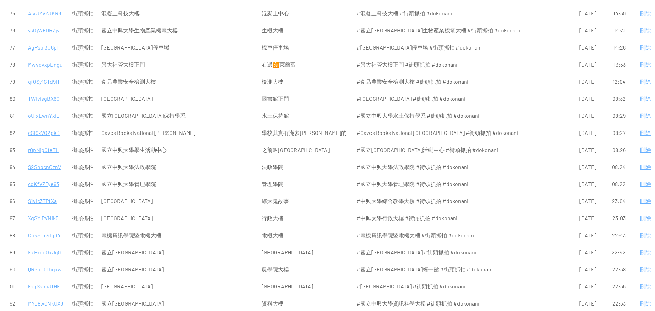
scroll to position [1378, 0]
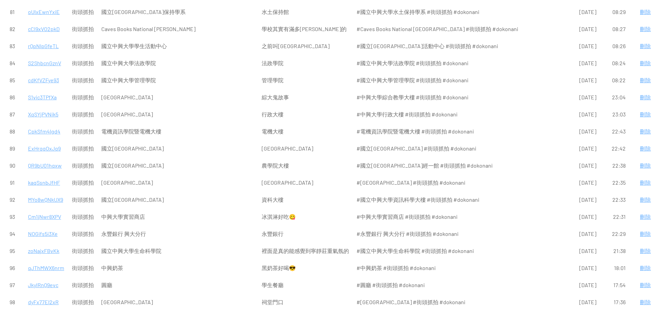
drag, startPoint x: 3, startPoint y: 26, endPoint x: 573, endPoint y: 220, distance: 602.8
click at [654, 287] on div "℃ / 短網址 物件類型 地點 & 主題 文字內容 [GEOGRAPHIC_DATA] 建立日期" at bounding box center [327, 155] width 655 height 311
copy table "℃ / 短網址 物件類型 地點 & 主題 文字內容 Hashtag 建立日期 建立時間 重整"
